Goal: Information Seeking & Learning: Check status

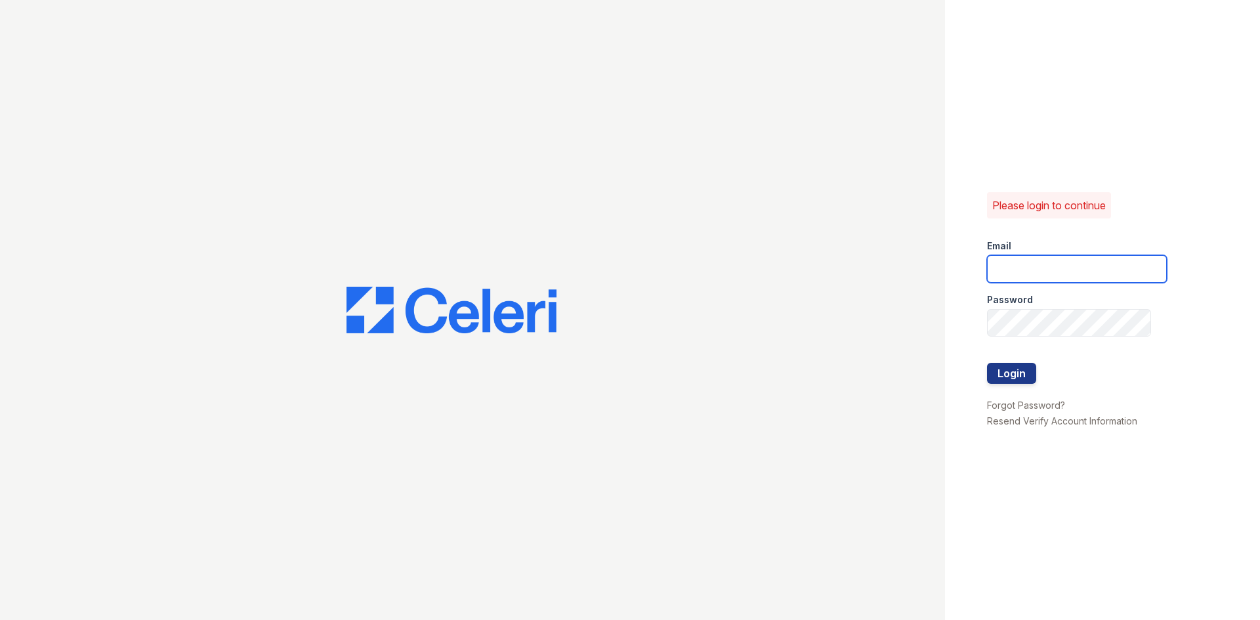
type input "westcreek1@cafmanagement.com"
click at [1013, 387] on div at bounding box center [1077, 390] width 180 height 13
click at [1019, 379] on button "Login" at bounding box center [1011, 373] width 49 height 21
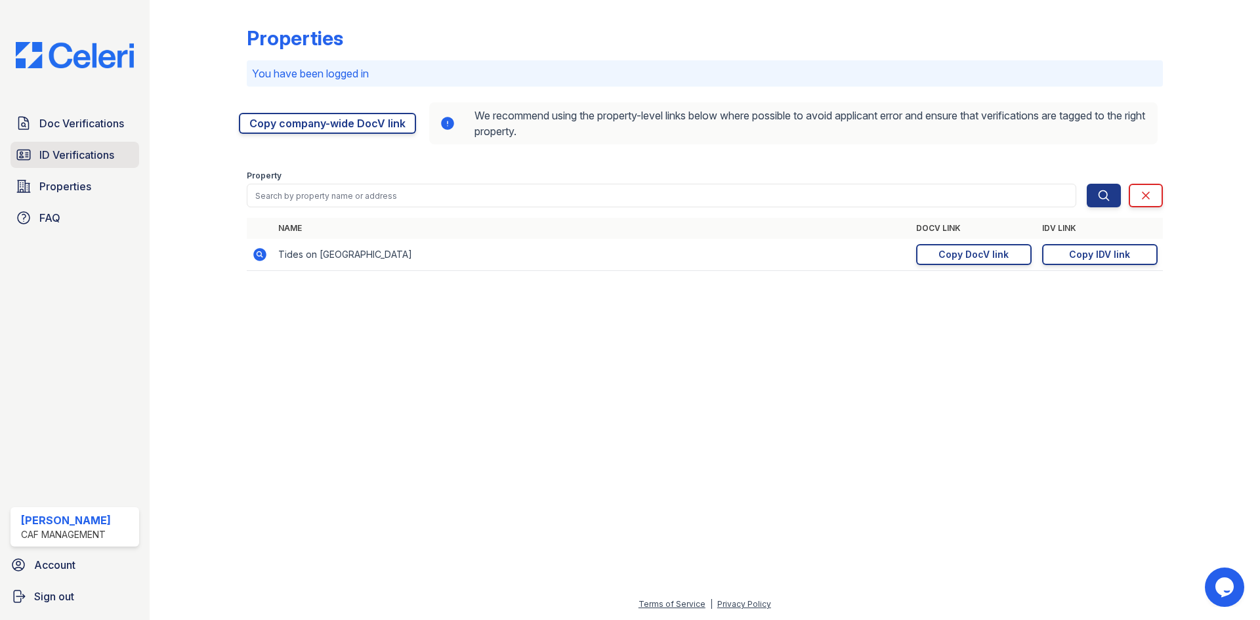
click at [89, 161] on span "ID Verifications" at bounding box center [76, 155] width 75 height 16
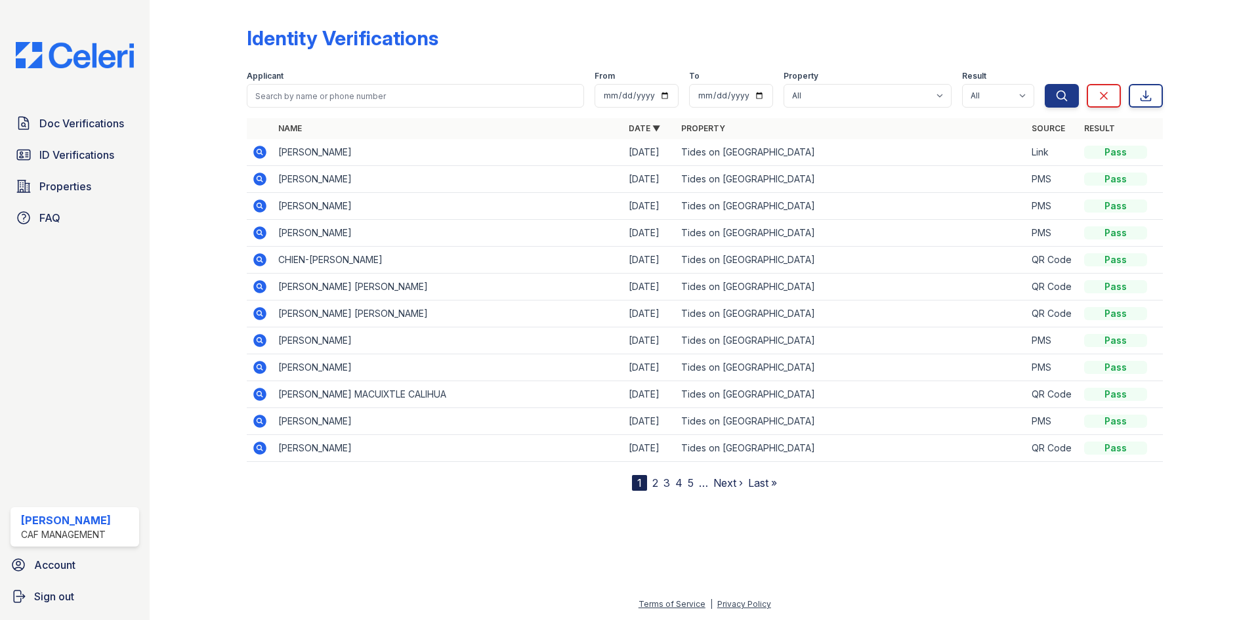
click at [381, 77] on div "Applicant" at bounding box center [415, 77] width 337 height 13
click at [379, 96] on input "search" at bounding box center [415, 96] width 337 height 24
type input "[PERSON_NAME]"
click at [1045, 84] on button "Search" at bounding box center [1062, 96] width 34 height 24
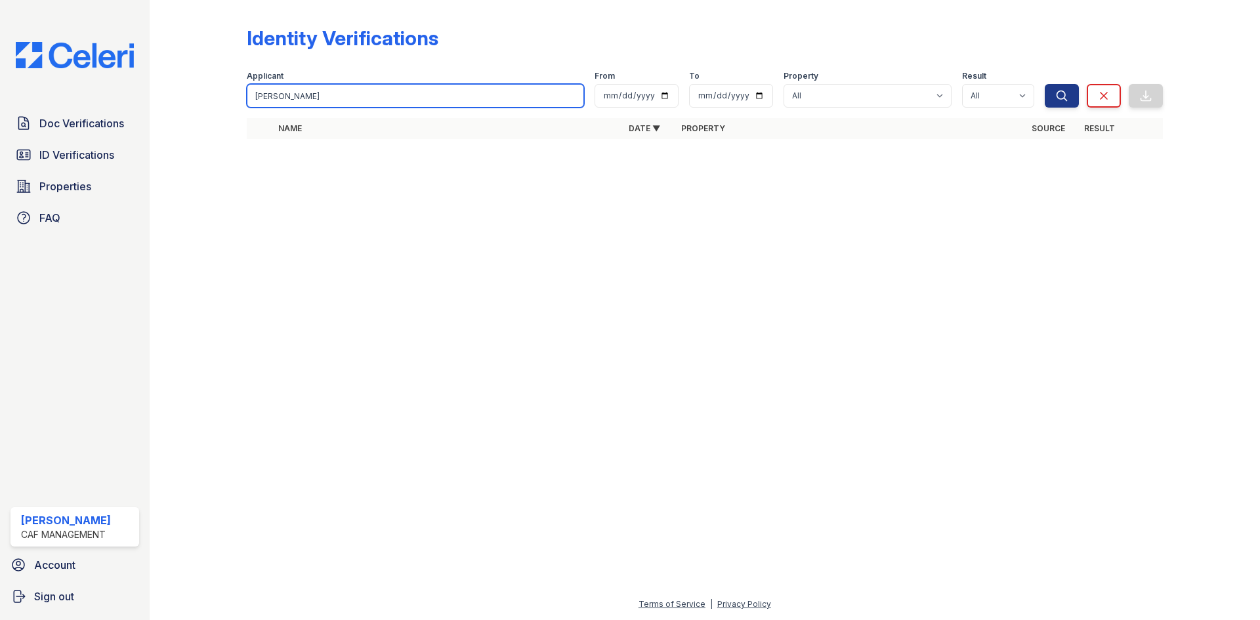
click at [360, 92] on input "[PERSON_NAME]" at bounding box center [415, 96] width 337 height 24
type input "ja"
click at [1045, 84] on button "Search" at bounding box center [1062, 96] width 34 height 24
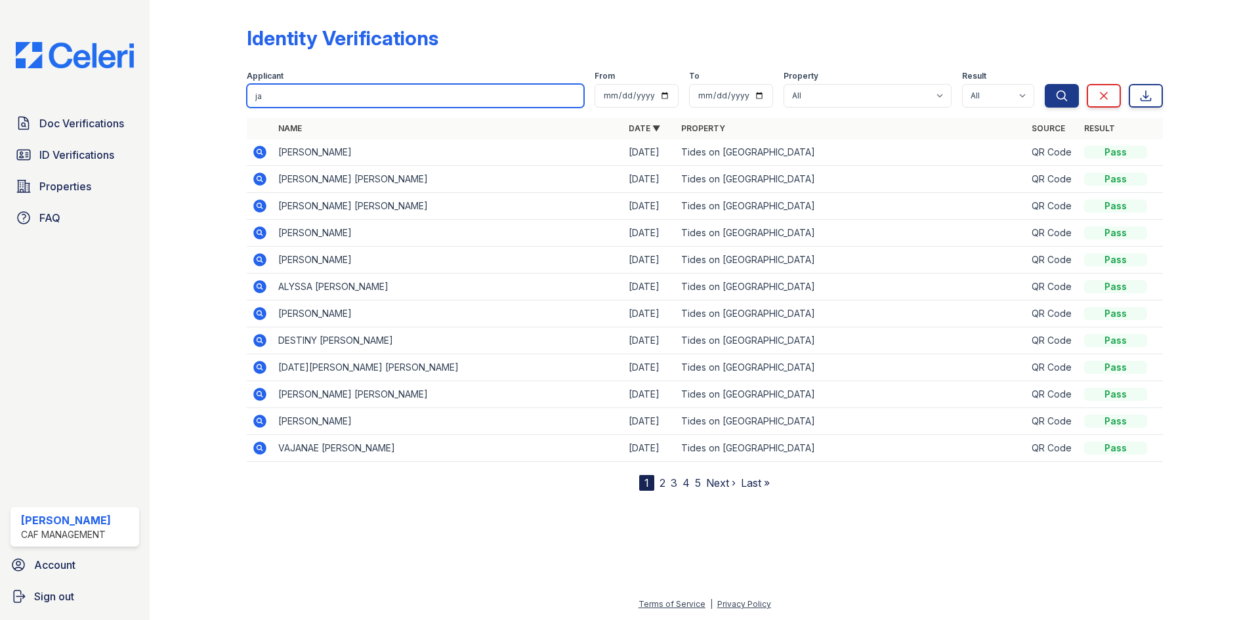
click at [352, 105] on input "ja" at bounding box center [415, 96] width 337 height 24
type input "jam"
click at [1045, 84] on button "Search" at bounding box center [1062, 96] width 34 height 24
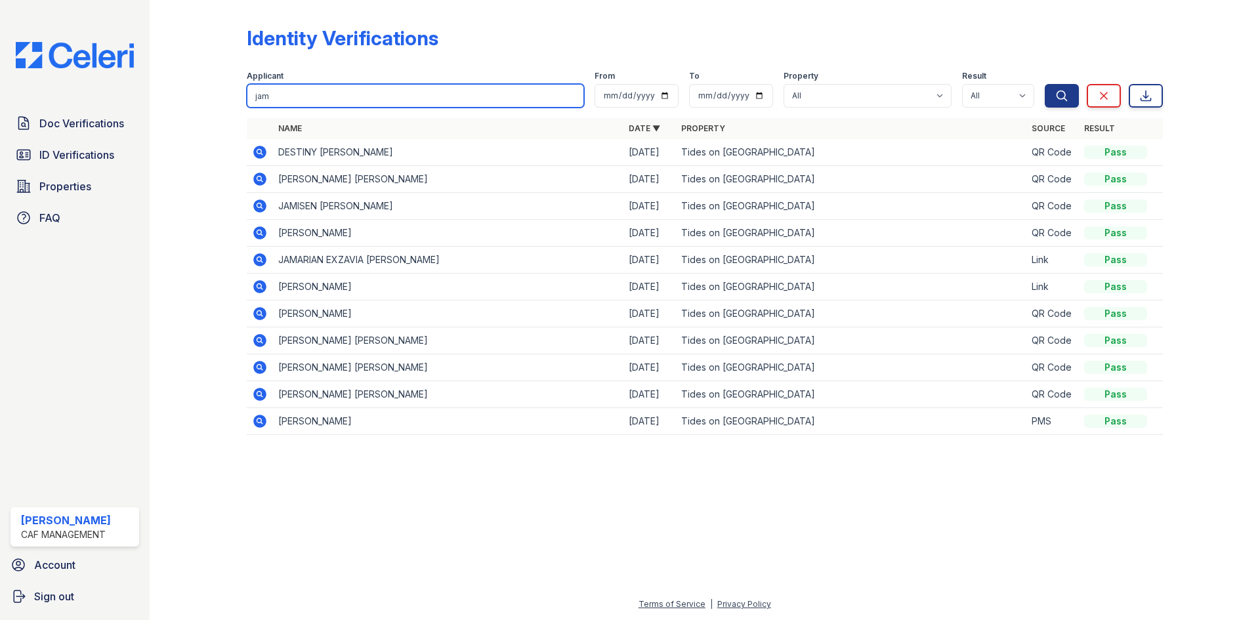
click at [311, 98] on input "jam" at bounding box center [415, 96] width 337 height 24
click at [1045, 84] on button "Search" at bounding box center [1062, 96] width 34 height 24
drag, startPoint x: 319, startPoint y: 105, endPoint x: 320, endPoint y: 85, distance: 20.4
click at [319, 105] on input "jam" at bounding box center [415, 96] width 337 height 24
type input "[PERSON_NAME]"
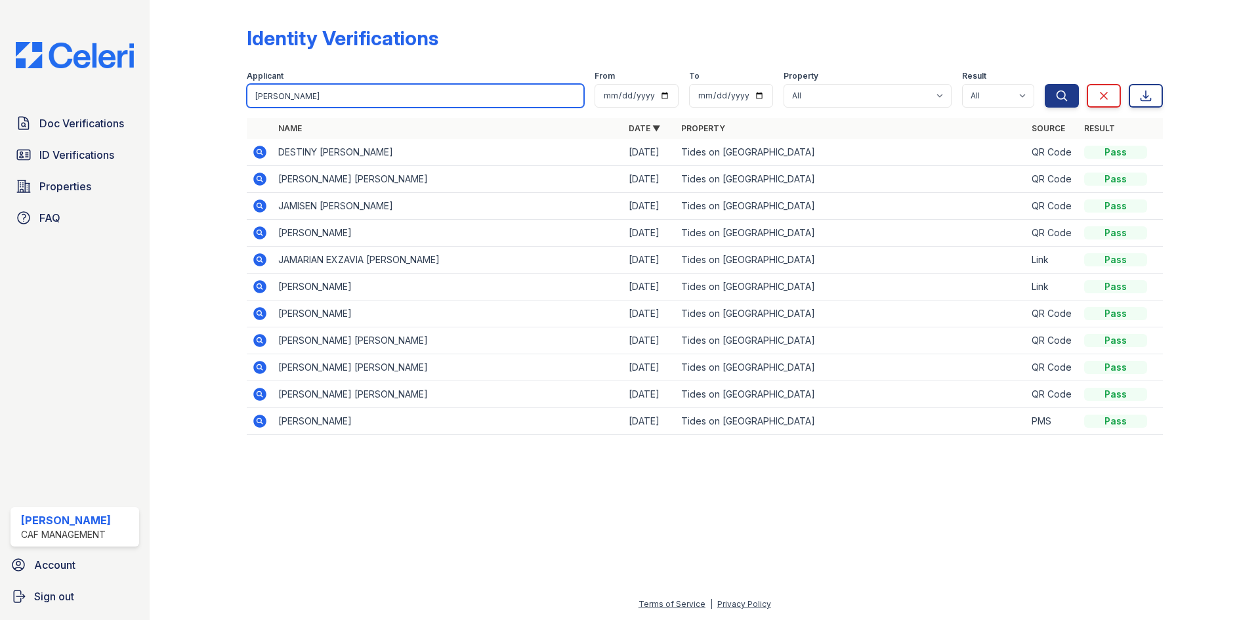
click at [1045, 84] on button "Search" at bounding box center [1062, 96] width 34 height 24
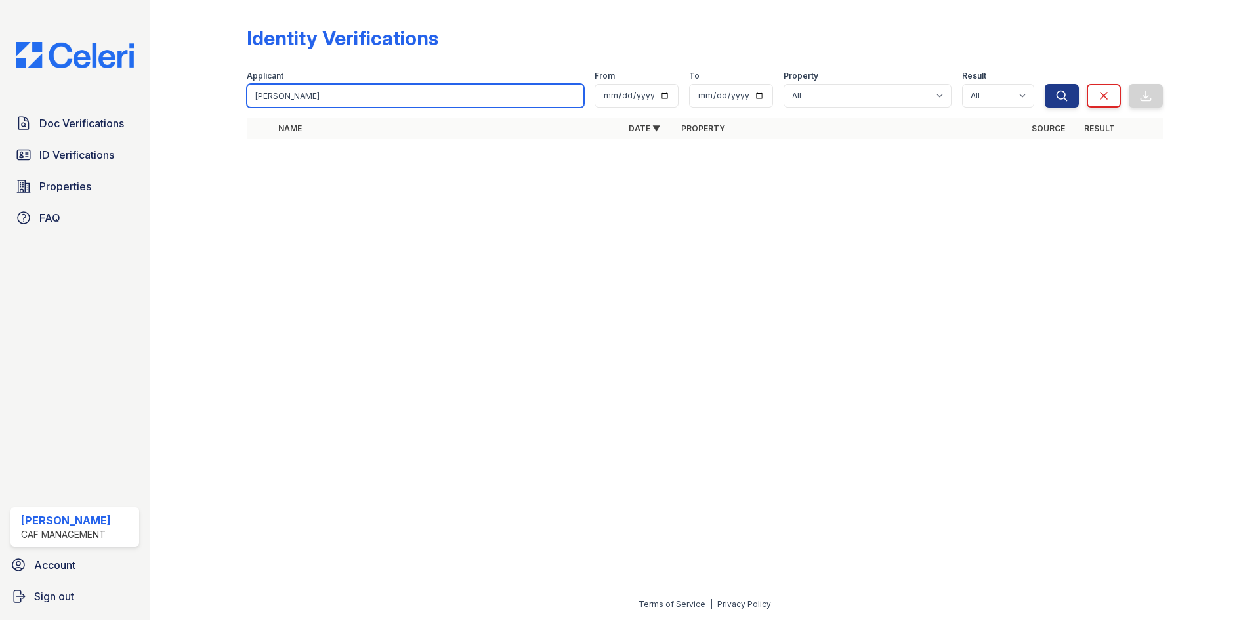
click at [356, 92] on input "[PERSON_NAME]" at bounding box center [415, 96] width 337 height 24
type input "jam"
click at [1045, 84] on button "Search" at bounding box center [1062, 96] width 34 height 24
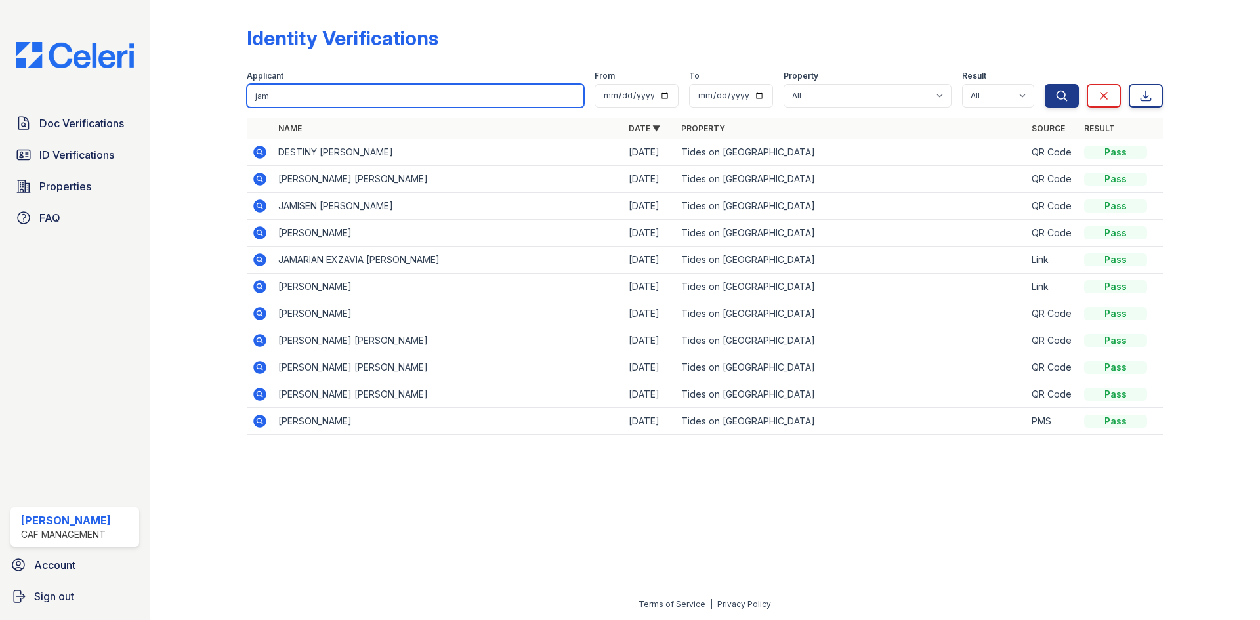
click at [356, 92] on input "jam" at bounding box center [415, 96] width 337 height 24
type input "j"
type input "[PERSON_NAME]"
click at [1045, 84] on button "Search" at bounding box center [1062, 96] width 34 height 24
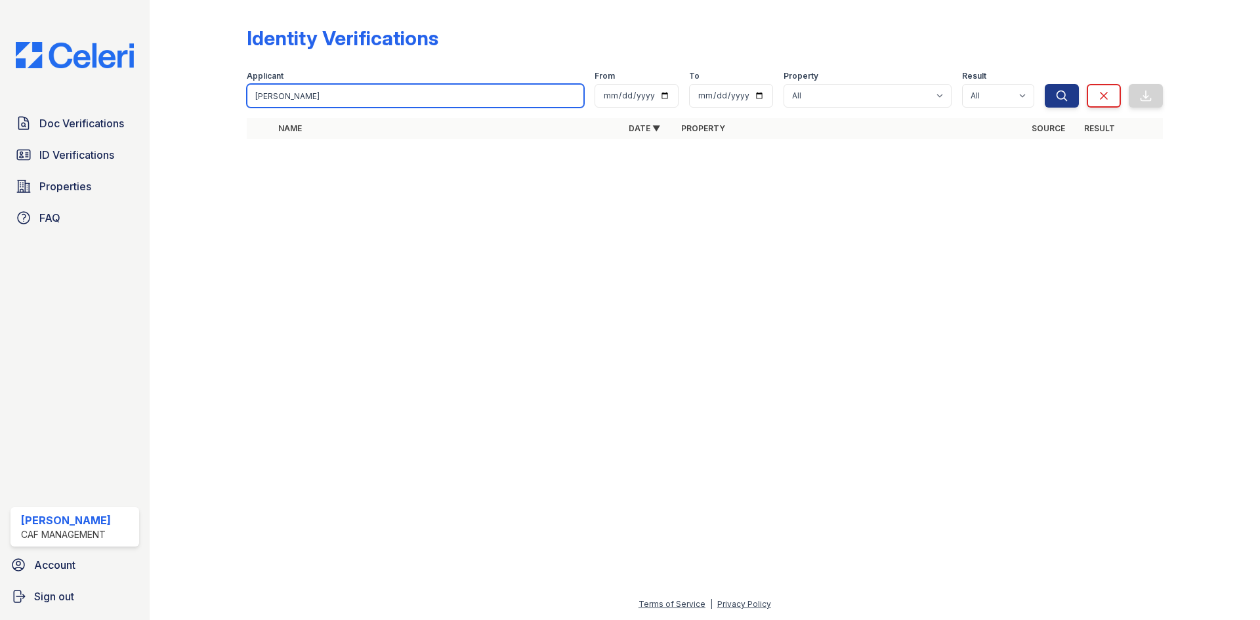
click at [356, 92] on input "[PERSON_NAME]" at bounding box center [415, 96] width 337 height 24
type input "j"
type input "jam"
click at [1045, 84] on button "Search" at bounding box center [1062, 96] width 34 height 24
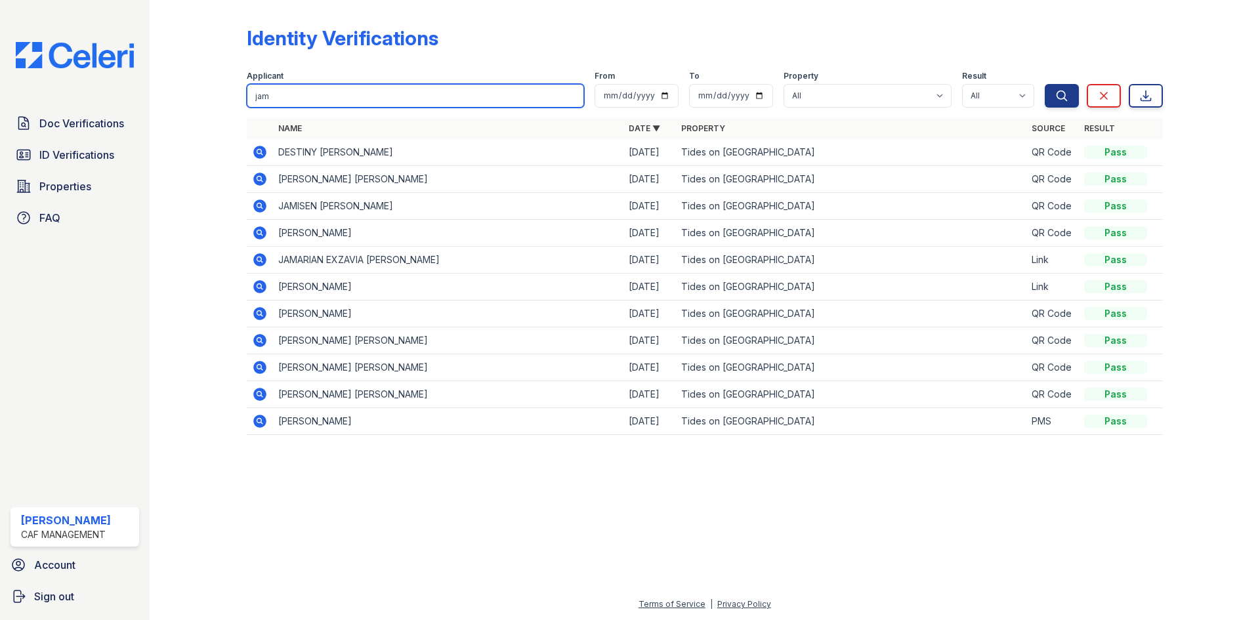
drag, startPoint x: 308, startPoint y: 98, endPoint x: 203, endPoint y: 112, distance: 105.3
click at [211, 112] on div "Identity Verifications Filter Applicant jam From To Property All Tides on [GEOG…" at bounding box center [705, 234] width 1069 height 469
type input "[PERSON_NAME]"
click at [1045, 84] on button "Search" at bounding box center [1062, 96] width 34 height 24
